Goal: Task Accomplishment & Management: Manage account settings

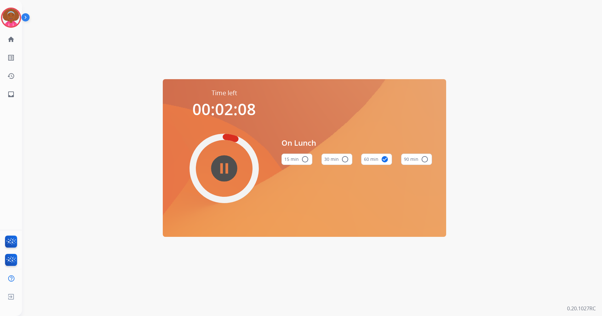
click at [220, 169] on mat-icon "pause_circle_filled" at bounding box center [224, 168] width 8 height 8
click at [20, 13] on div "Agent: [PERSON_NAME] Profile: Extend_Training CS" at bounding box center [11, 18] width 20 height 20
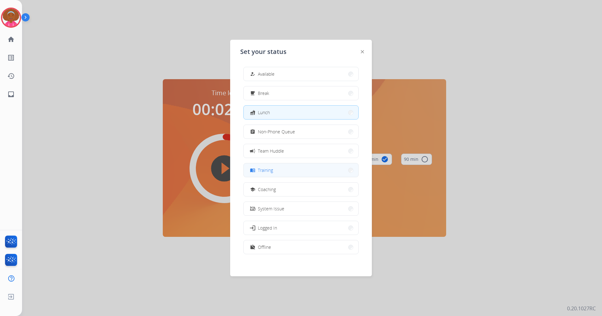
click at [269, 164] on button "menu_book Training" at bounding box center [301, 170] width 115 height 14
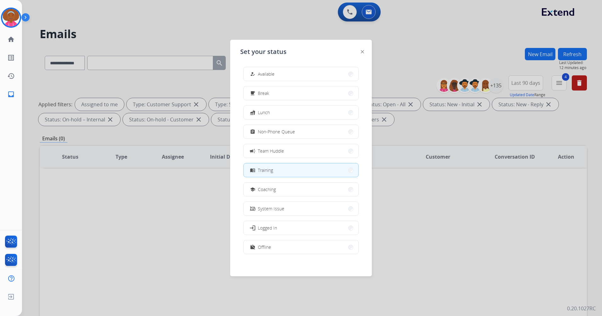
select select "**********"
click at [291, 23] on div at bounding box center [301, 158] width 602 height 316
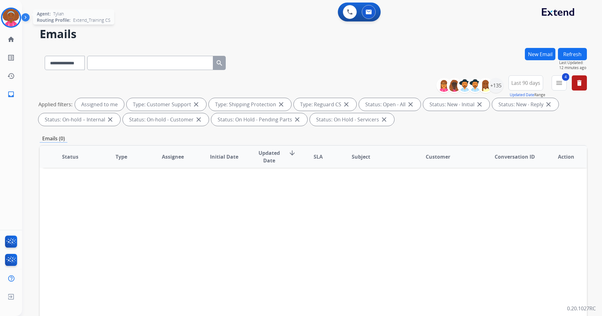
click at [18, 13] on img at bounding box center [11, 18] width 18 height 18
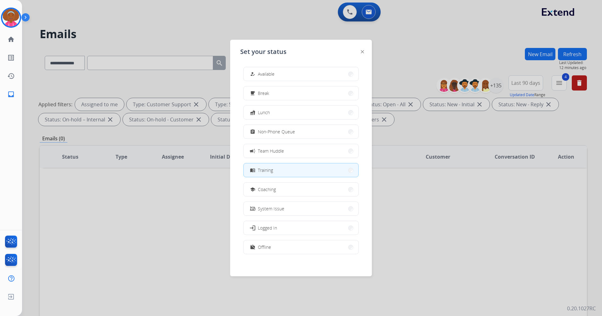
click at [357, 47] on div "Set your status how_to_reg Available free_breakfast Break fastfood Lunch assign…" at bounding box center [301, 158] width 142 height 236
click at [363, 54] on div at bounding box center [362, 52] width 3 height 8
click at [365, 50] on div "Set your status how_to_reg Available free_breakfast Break fastfood Lunch assign…" at bounding box center [301, 158] width 142 height 236
click at [362, 53] on img at bounding box center [362, 51] width 3 height 3
